Goal: Task Accomplishment & Management: Complete application form

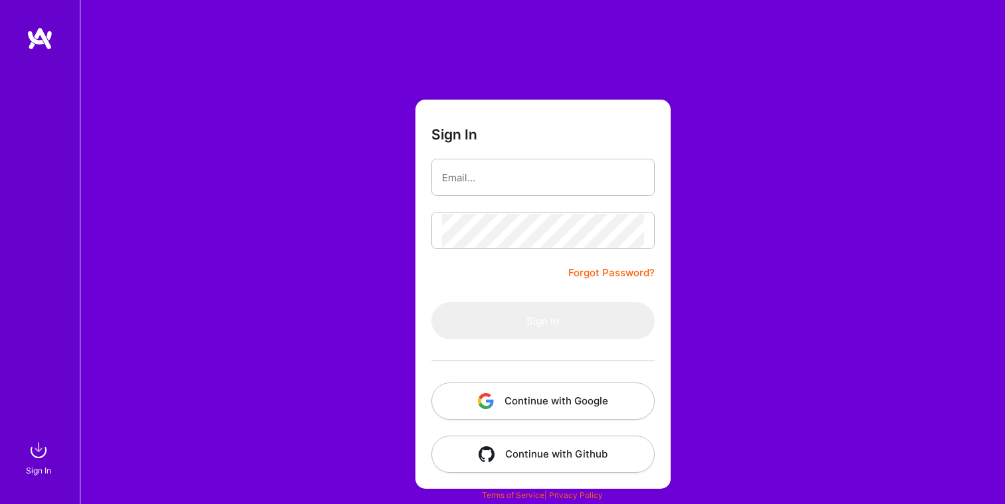
click at [503, 150] on form "Sign In Forgot Password? Sign In Continue with Google Continue with Github" at bounding box center [542, 294] width 255 height 389
click at [496, 173] on input "email" at bounding box center [543, 178] width 202 height 34
type input "[EMAIL_ADDRESS][PERSON_NAME][DOMAIN_NAME]"
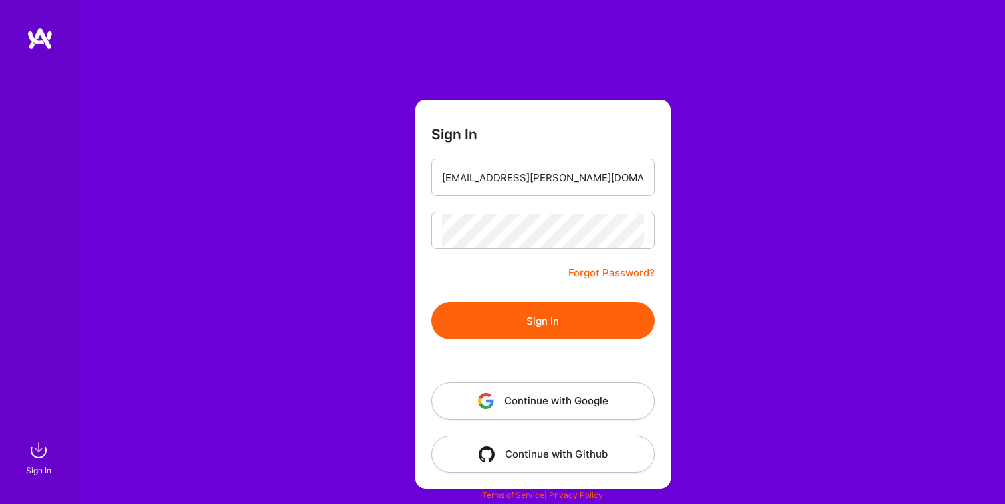
click at [524, 328] on button "Sign In" at bounding box center [542, 320] width 223 height 37
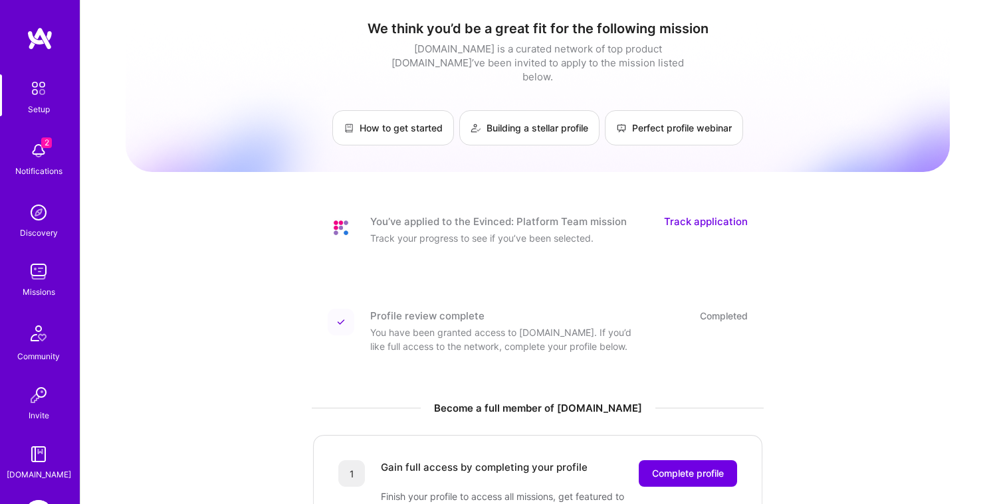
click at [25, 155] on img at bounding box center [38, 151] width 27 height 27
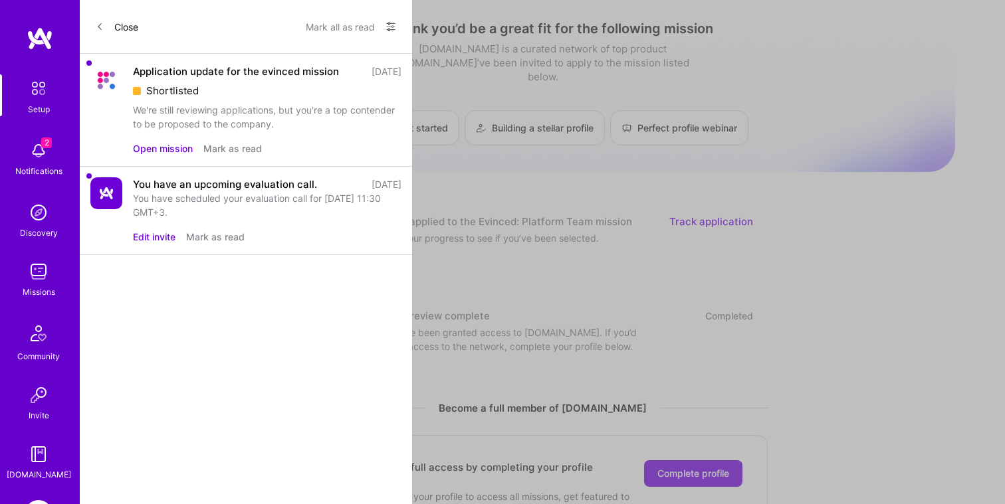
click at [468, 268] on div "2 Setup 2 Notifications Discovery Missions Community Invite [DOMAIN_NAME] Evinc…" at bounding box center [502, 487] width 1005 height 975
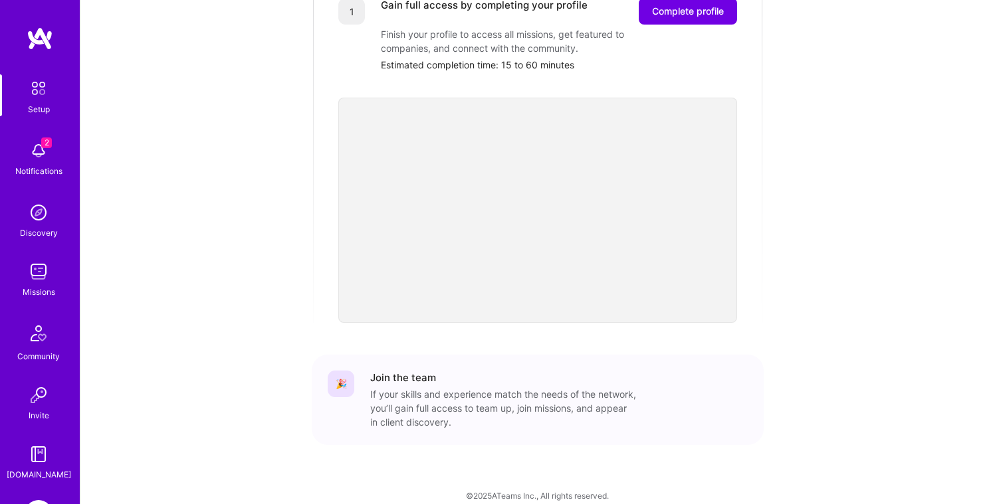
scroll to position [94, 0]
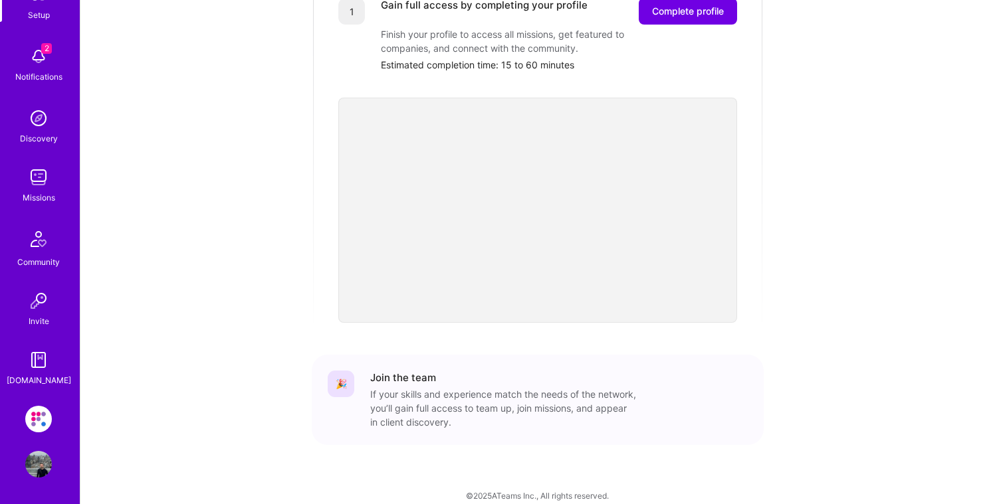
click at [33, 423] on img at bounding box center [38, 419] width 27 height 27
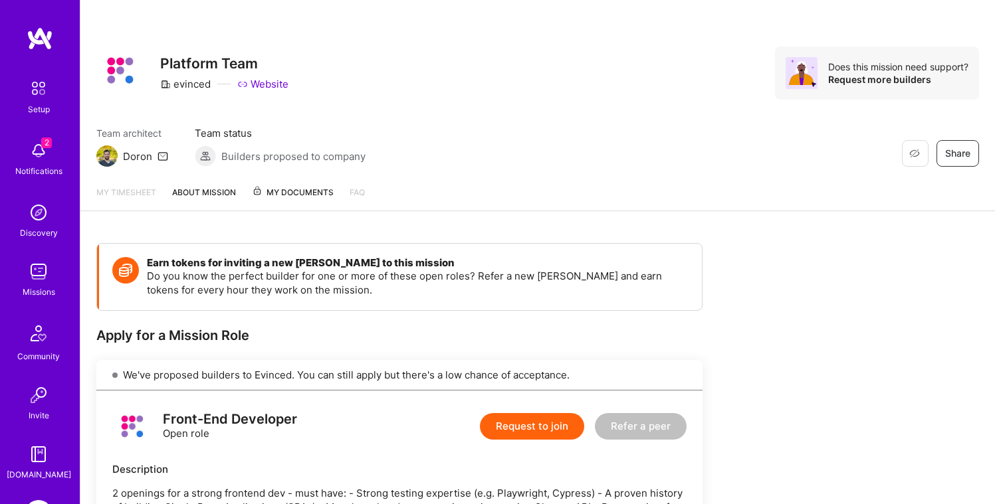
click at [188, 190] on link "About Mission" at bounding box center [204, 197] width 64 height 25
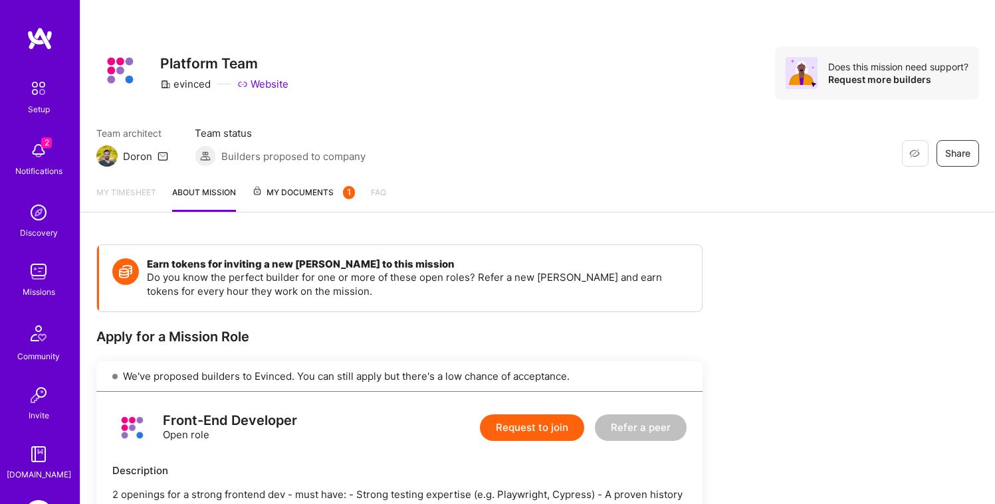
click at [188, 190] on link "About Mission" at bounding box center [204, 198] width 64 height 27
click at [312, 201] on link "My Documents 1" at bounding box center [303, 198] width 103 height 27
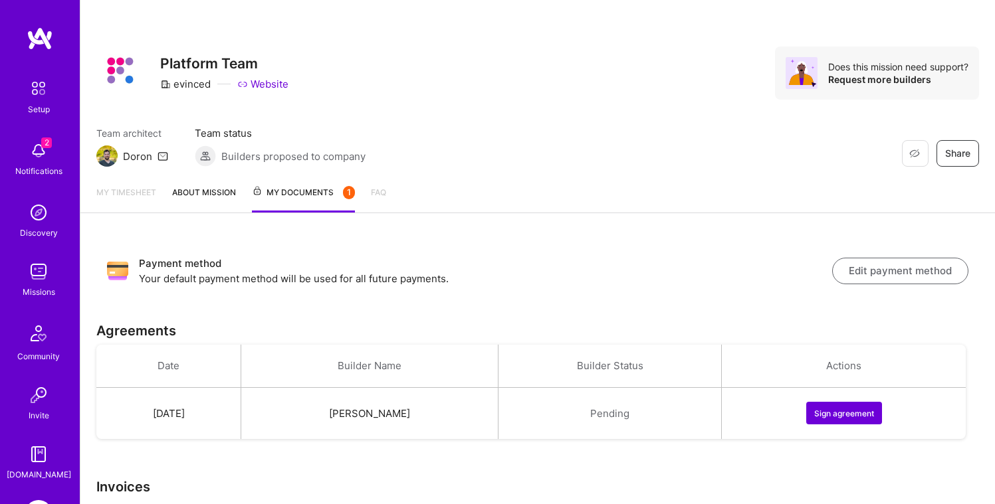
scroll to position [56, 0]
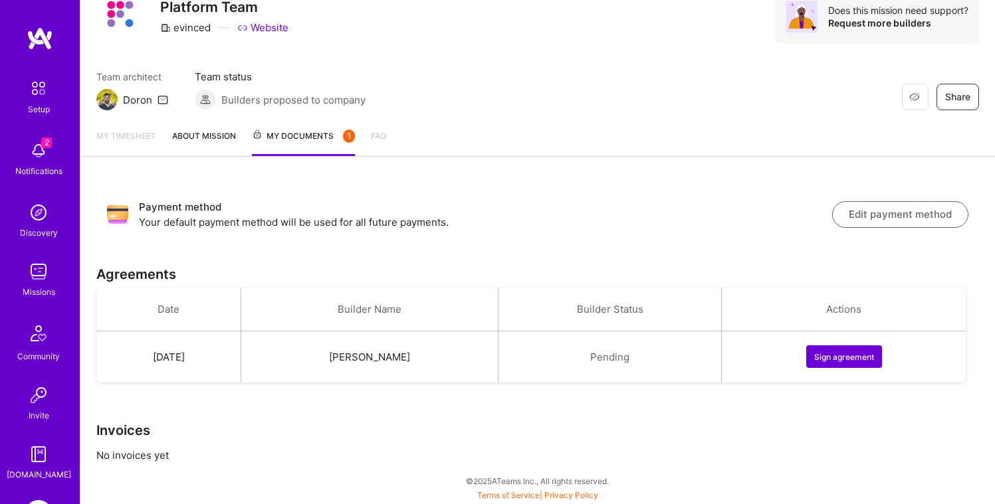
click at [857, 354] on button "Sign agreement" at bounding box center [844, 356] width 76 height 23
